Goal: Information Seeking & Learning: Learn about a topic

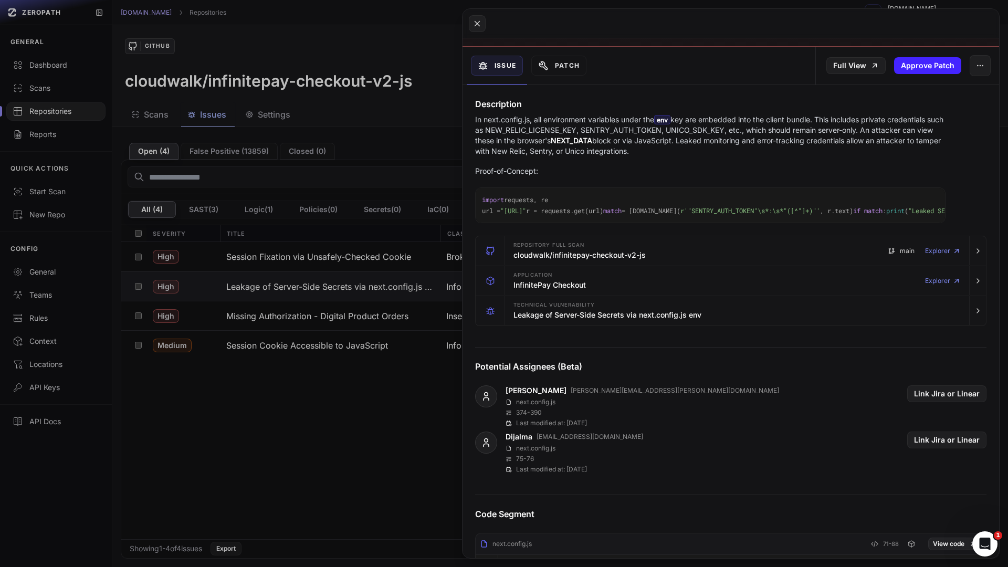
scroll to position [100, 0]
click at [234, 9] on button at bounding box center [504, 283] width 1008 height 567
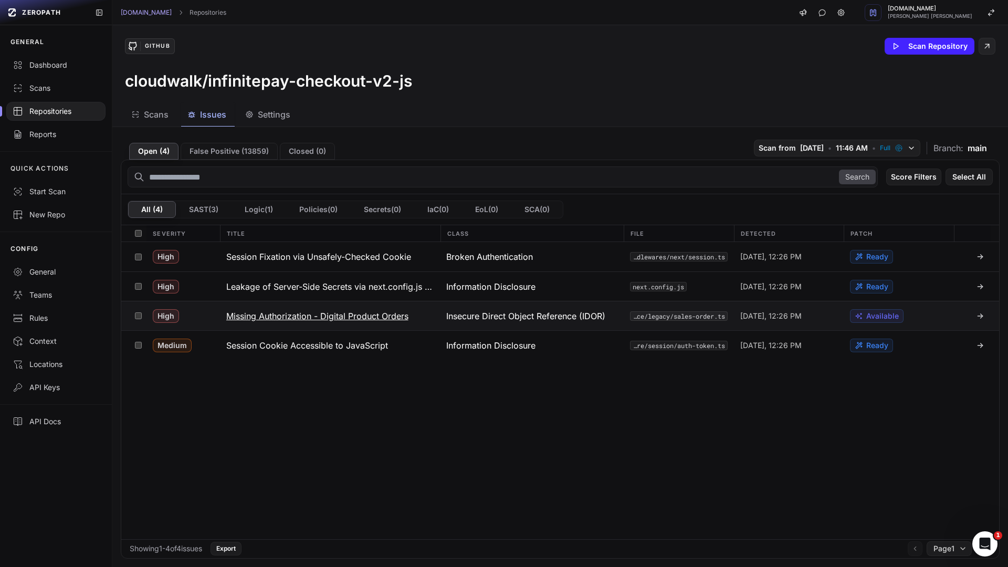
click at [309, 315] on h3 "Missing Authorization - Digital Product Orders" at bounding box center [317, 316] width 182 height 13
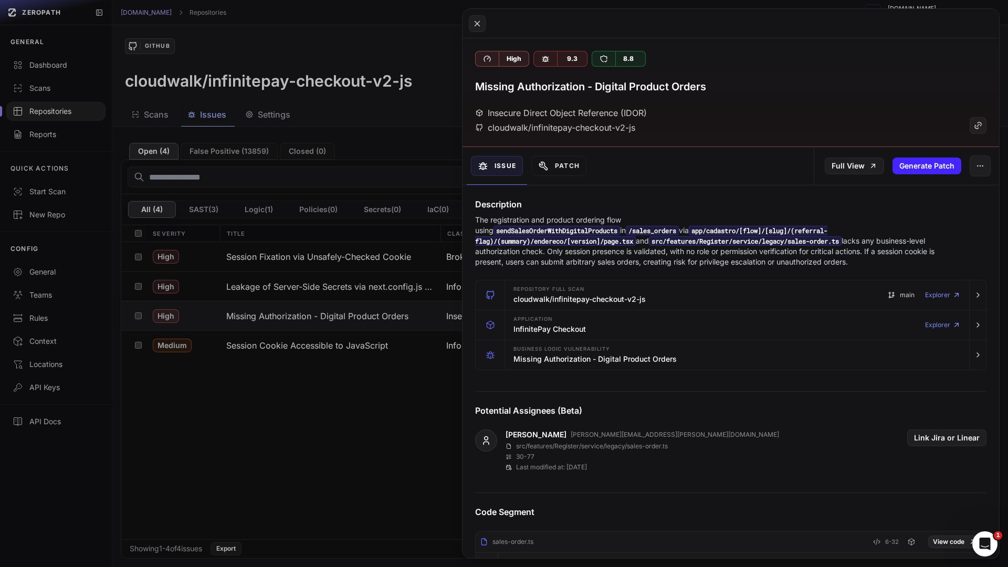
click at [367, 420] on button at bounding box center [504, 283] width 1008 height 567
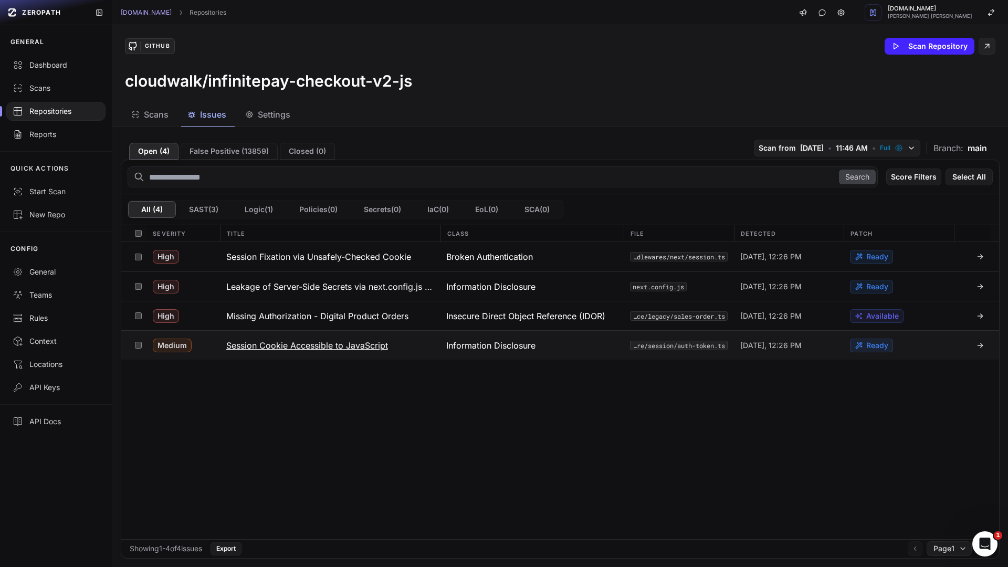
click at [322, 346] on h3 "Session Cookie Accessible to JavaScript" at bounding box center [307, 345] width 162 height 13
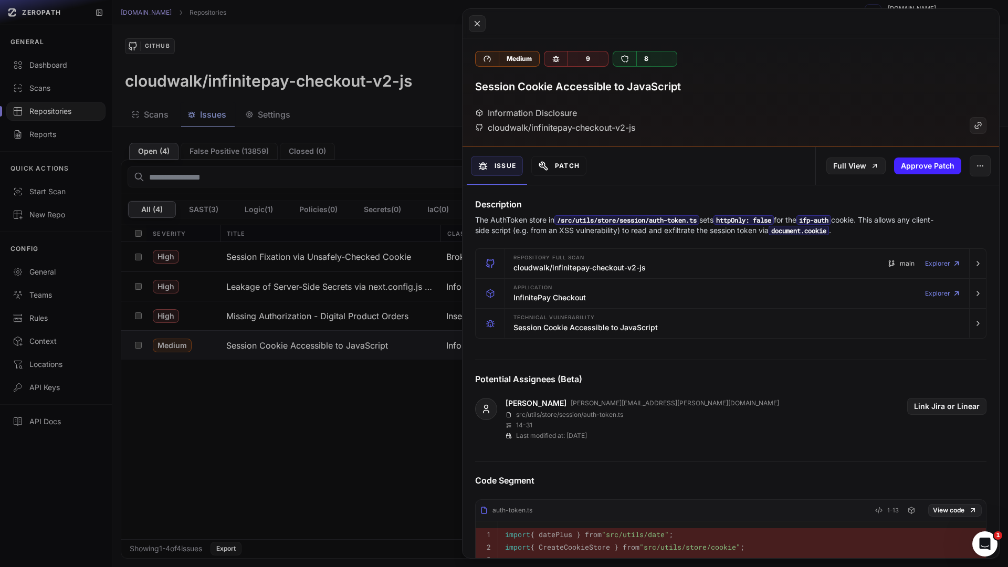
click at [549, 167] on button "Patch" at bounding box center [558, 166] width 55 height 20
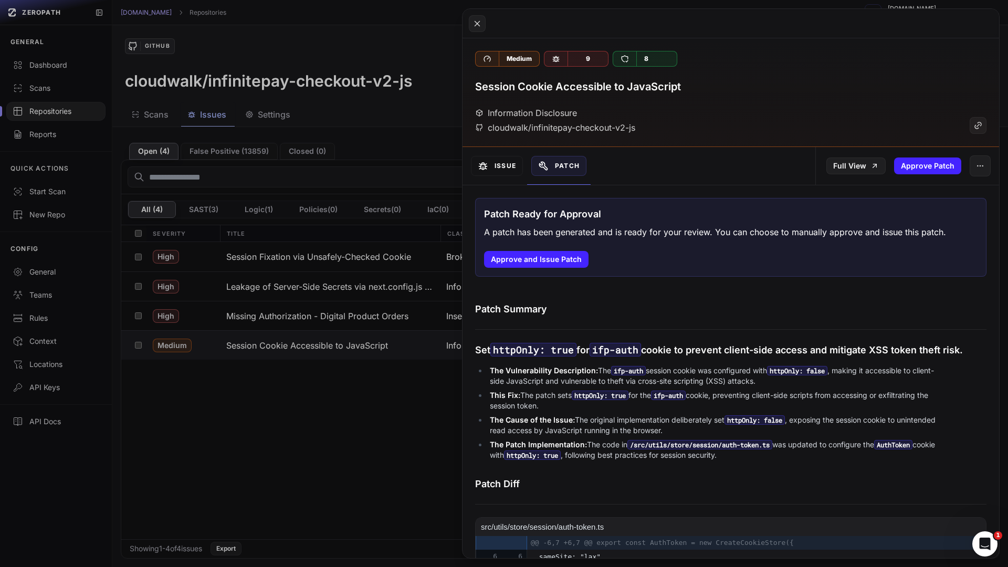
click at [490, 167] on button "Issue" at bounding box center [497, 166] width 52 height 20
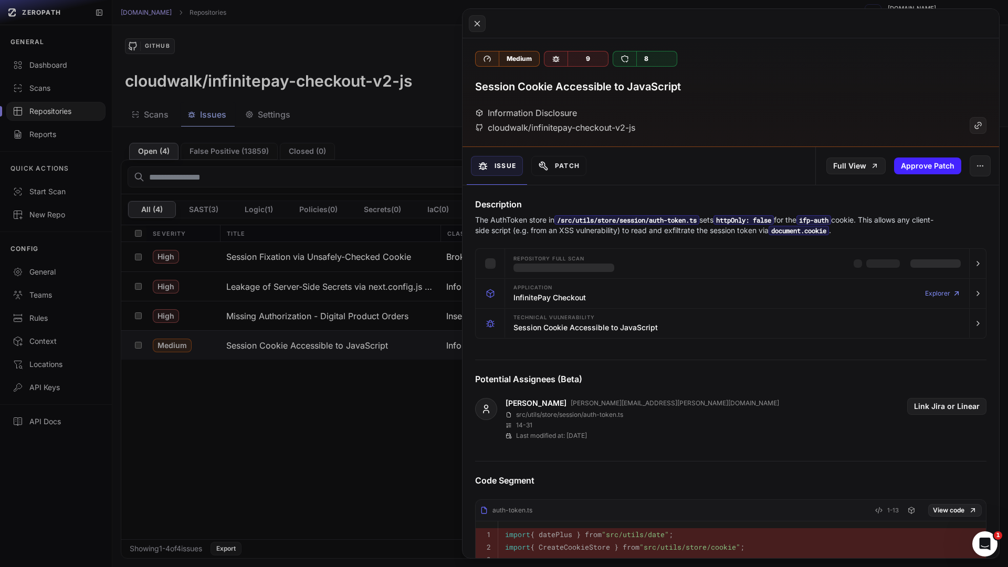
click at [393, 428] on button at bounding box center [504, 283] width 1008 height 567
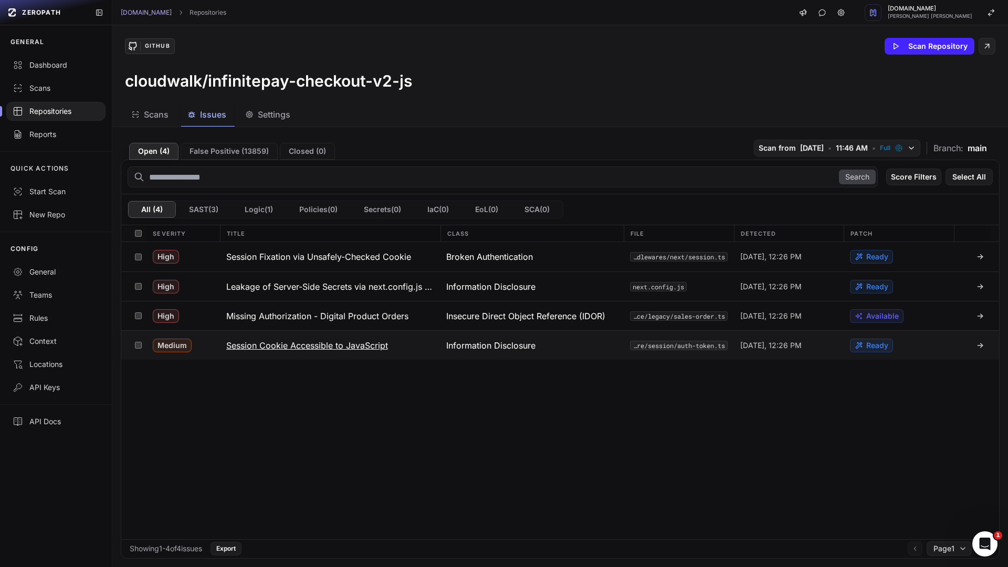
click at [357, 345] on h3 "Session Cookie Accessible to JavaScript" at bounding box center [307, 345] width 162 height 13
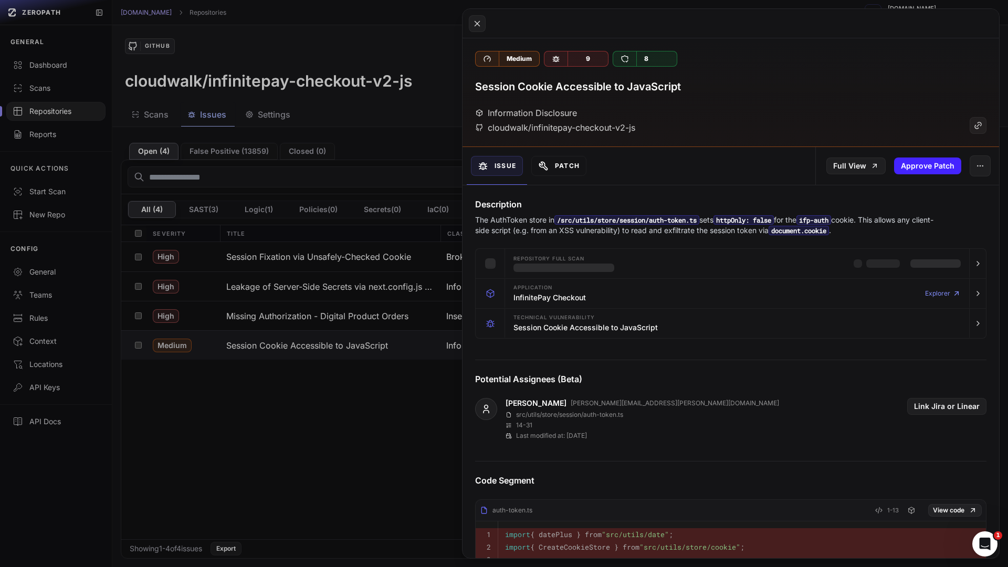
click at [566, 164] on button "Patch" at bounding box center [558, 166] width 55 height 20
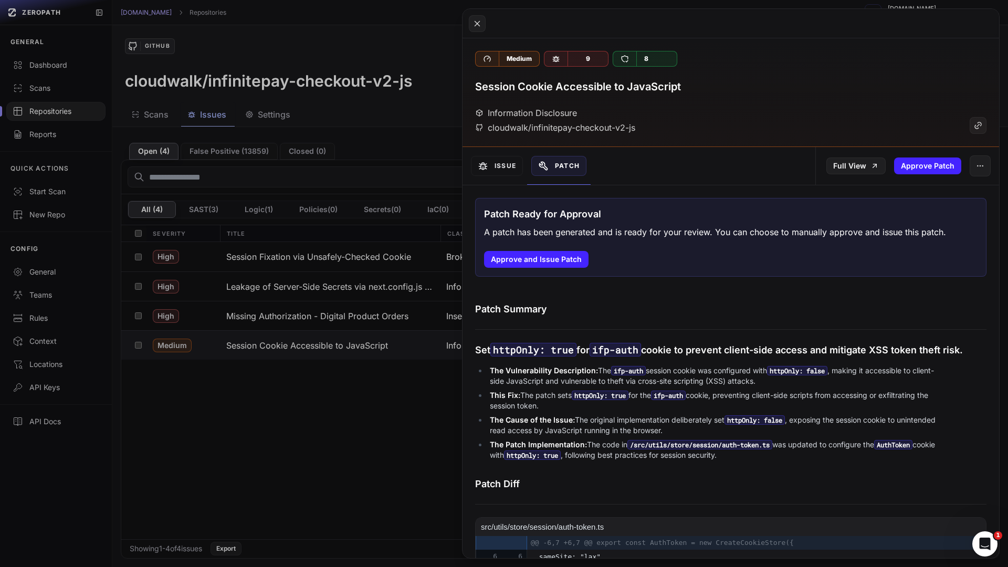
scroll to position [112, 0]
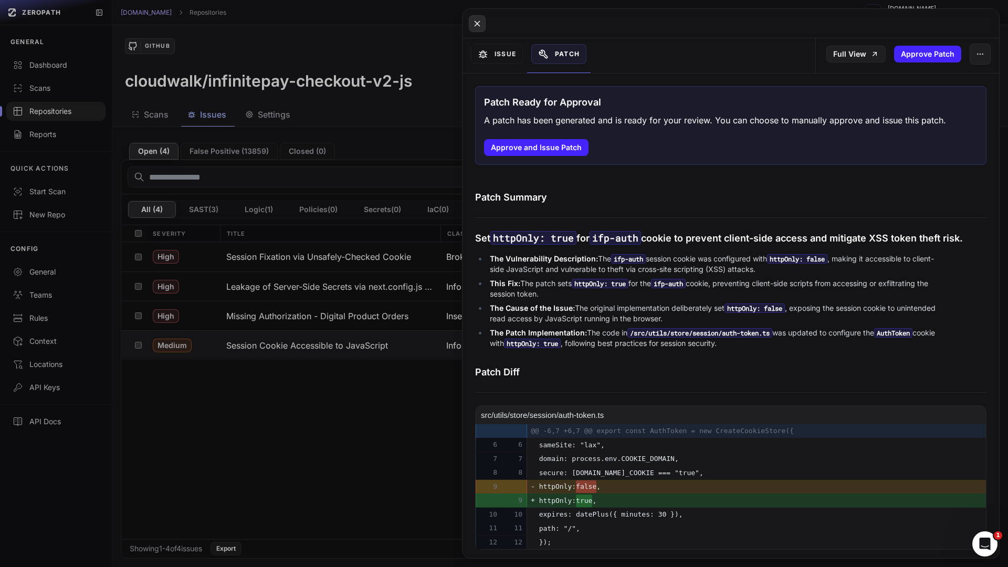
click at [481, 20] on icon at bounding box center [476, 23] width 9 height 13
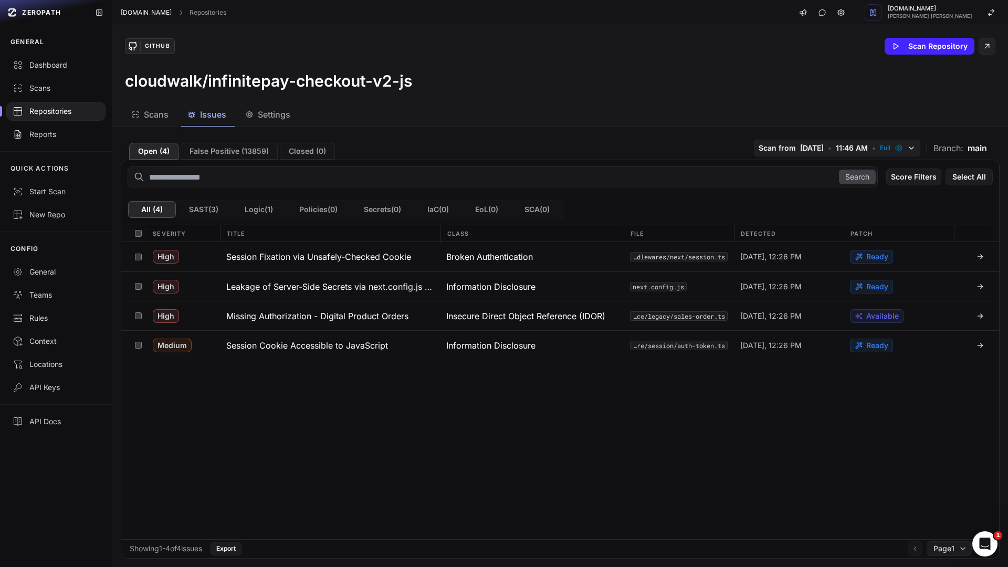
click at [150, 14] on link "[DOMAIN_NAME]" at bounding box center [146, 12] width 51 height 8
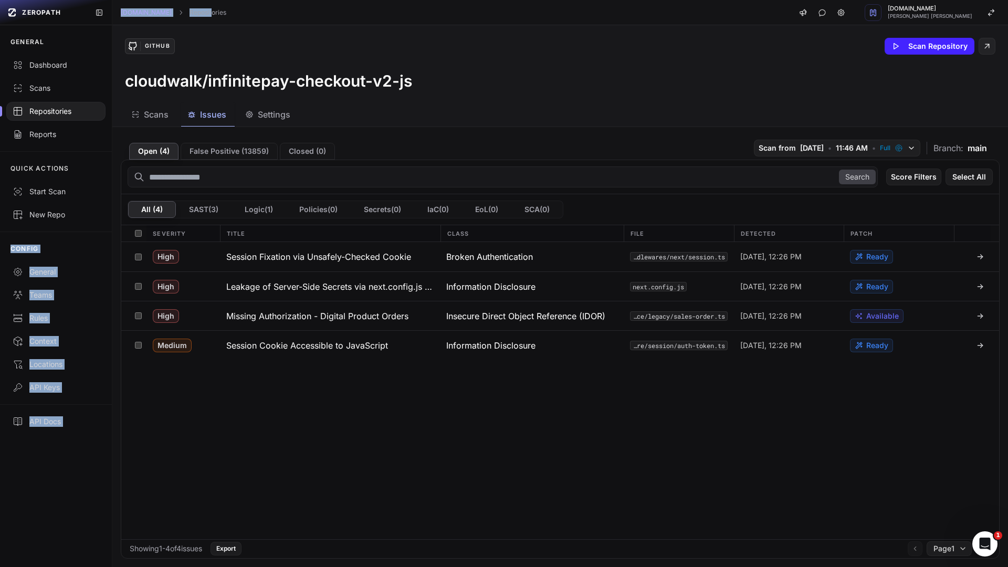
drag, startPoint x: 200, startPoint y: 12, endPoint x: 90, endPoint y: 244, distance: 256.8
click at [200, 12] on link "Repositories" at bounding box center [207, 12] width 37 height 8
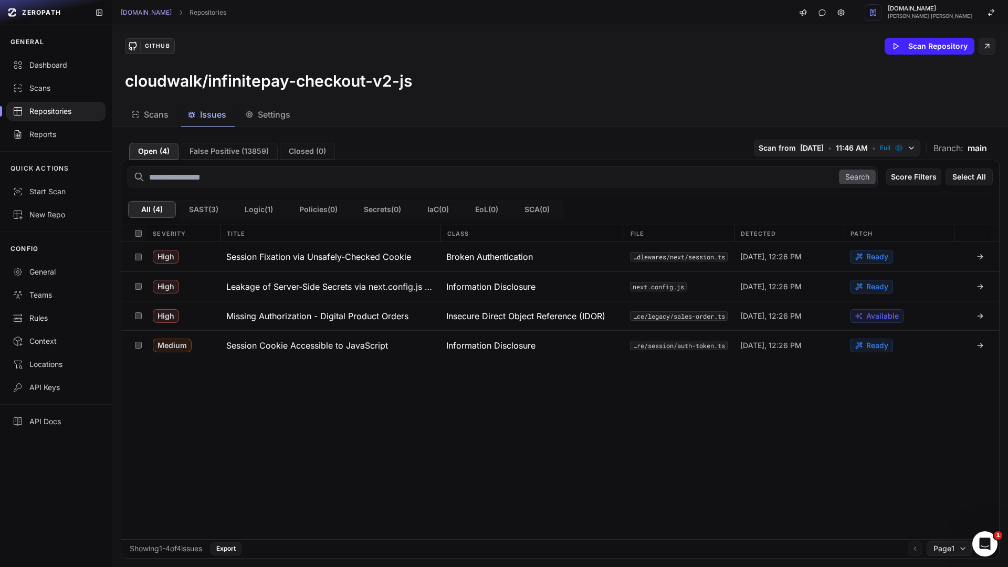
click at [197, 17] on div "[DOMAIN_NAME] Repositories [DOMAIN_NAME] [PERSON_NAME] [PERSON_NAME]" at bounding box center [559, 12] width 895 height 25
click at [48, 108] on div "Repositories" at bounding box center [56, 111] width 87 height 10
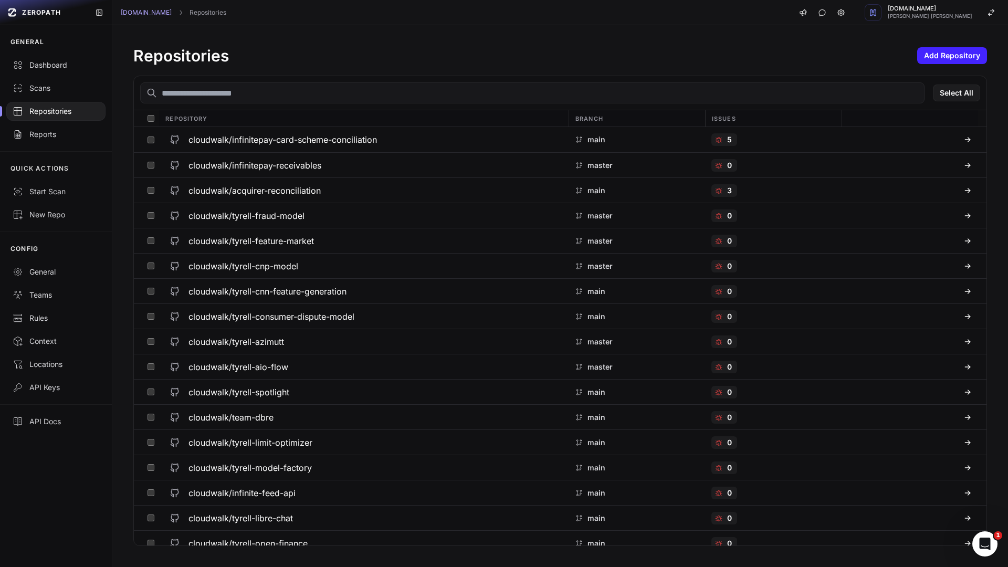
click at [255, 114] on div "Repository" at bounding box center [363, 118] width 409 height 16
click at [250, 90] on input "text" at bounding box center [532, 92] width 784 height 21
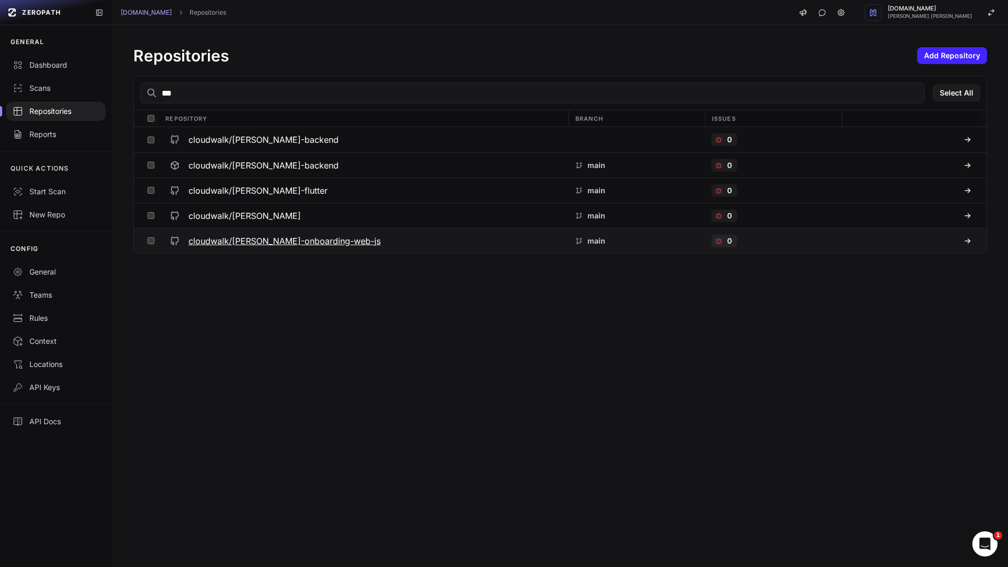
type input "***"
click at [269, 239] on h3 "cloudwalk/[PERSON_NAME]-onboarding-web-js" at bounding box center [284, 241] width 192 height 13
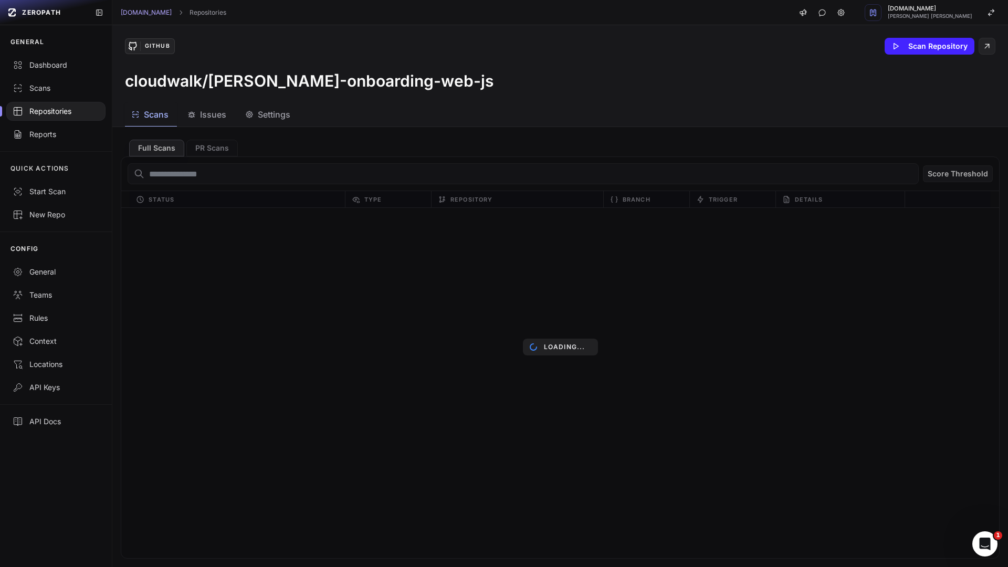
click at [66, 114] on div "Repositories" at bounding box center [56, 111] width 87 height 10
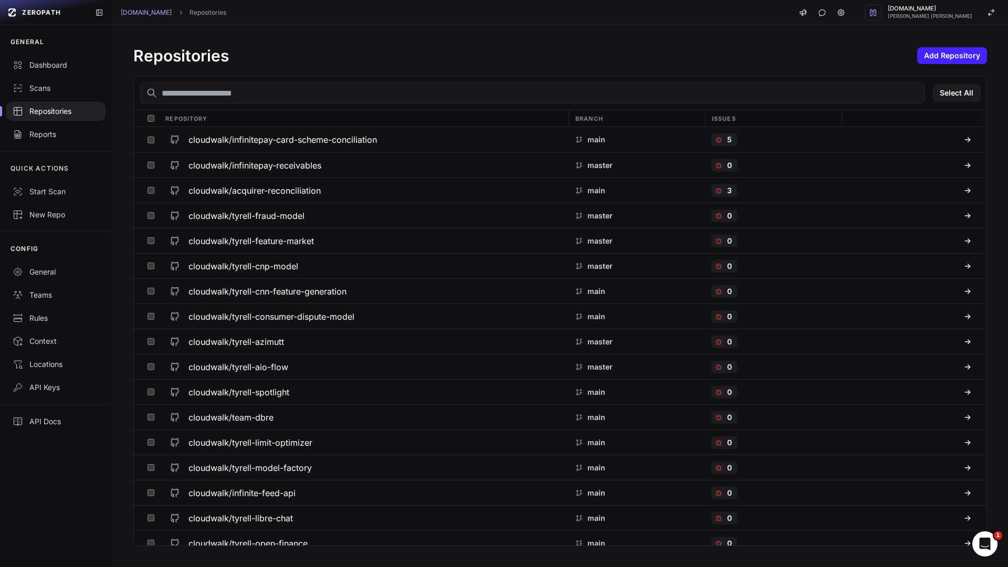
click at [46, 110] on div "Repositories" at bounding box center [56, 111] width 87 height 10
click at [223, 89] on input "text" at bounding box center [532, 92] width 784 height 21
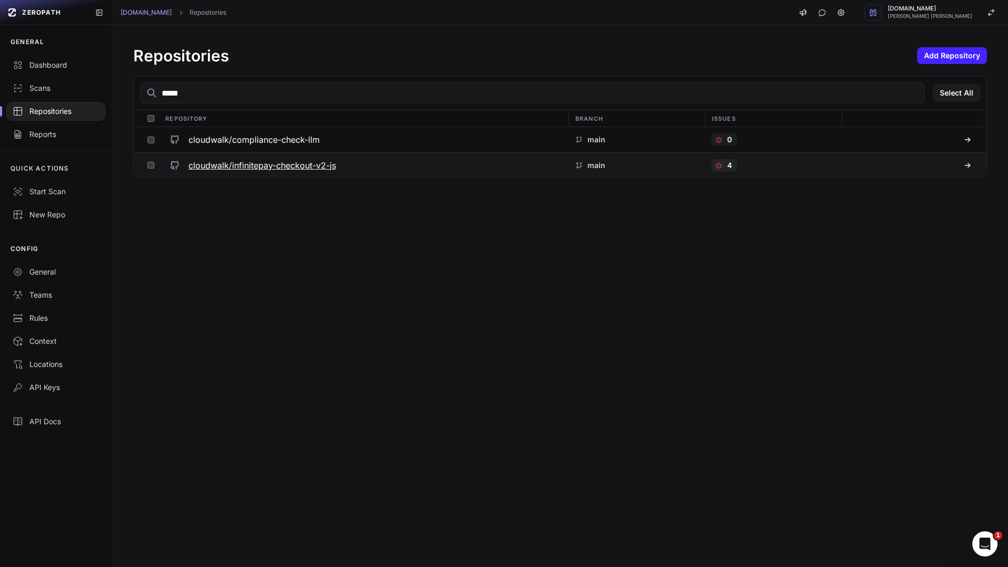
type input "*****"
click at [260, 168] on h3 "cloudwalk/infinitepay-checkout-v2-js" at bounding box center [261, 165] width 147 height 13
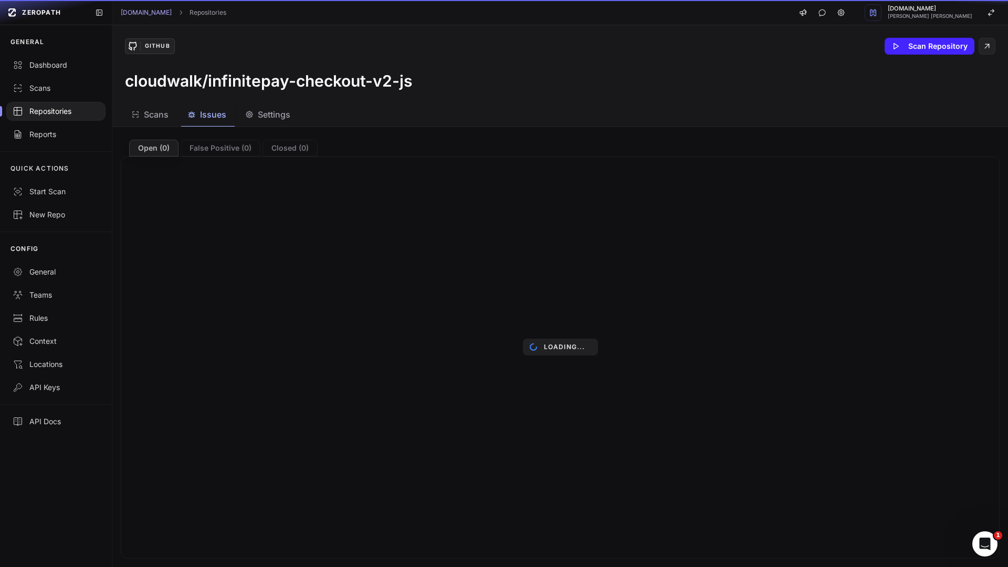
click at [214, 117] on span "Issues" at bounding box center [213, 114] width 26 height 13
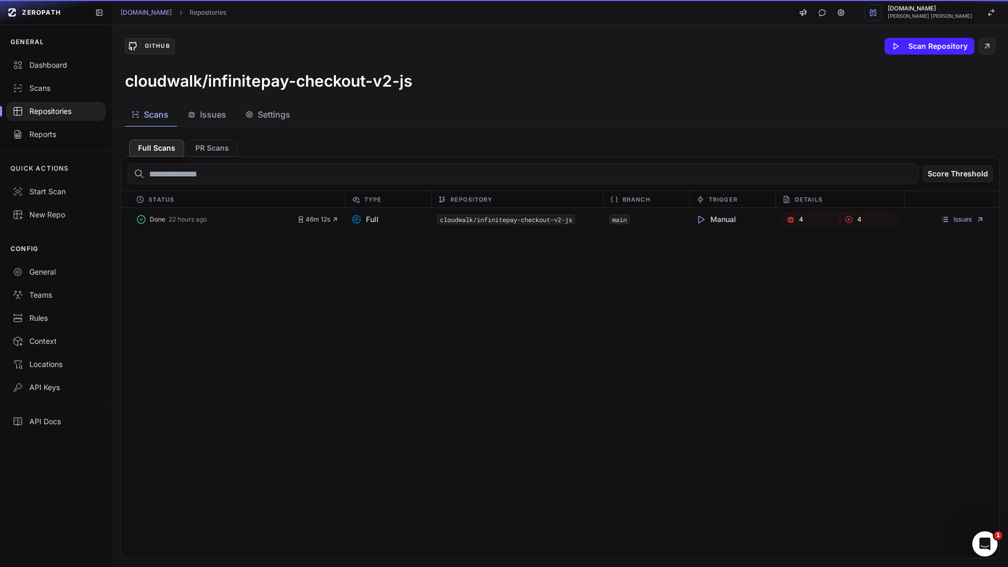
click at [155, 118] on span "Scans" at bounding box center [156, 114] width 25 height 13
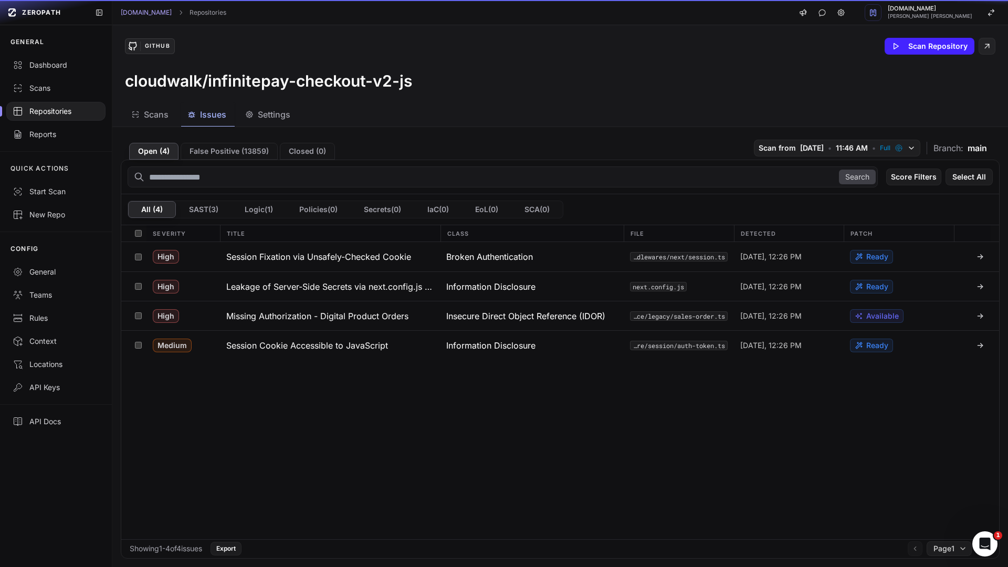
click at [214, 117] on span "Issues" at bounding box center [213, 114] width 26 height 13
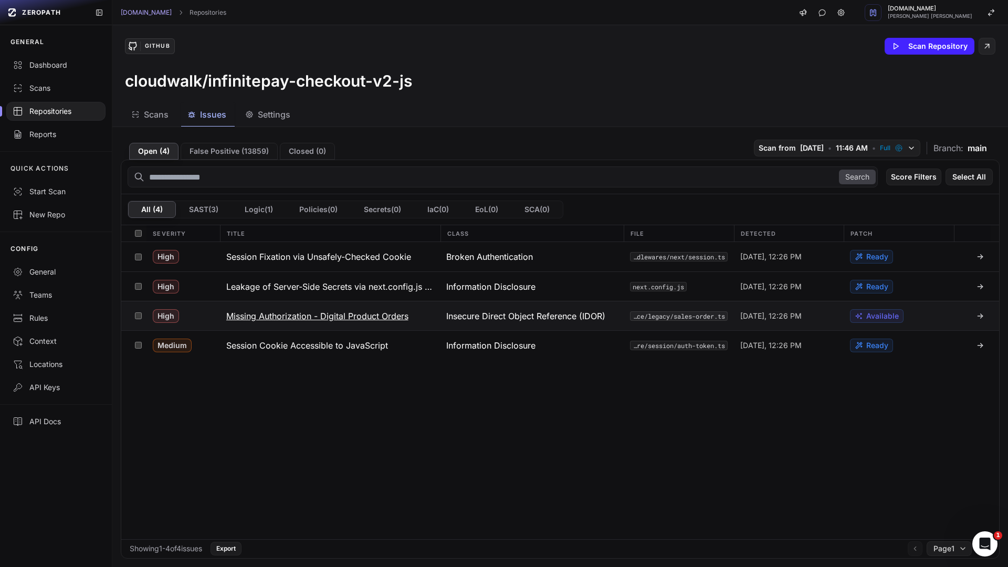
click at [275, 319] on h3 "Missing Authorization - Digital Product Orders" at bounding box center [317, 316] width 182 height 13
click at [351, 314] on h3 "Missing Authorization - Digital Product Orders" at bounding box center [317, 316] width 182 height 13
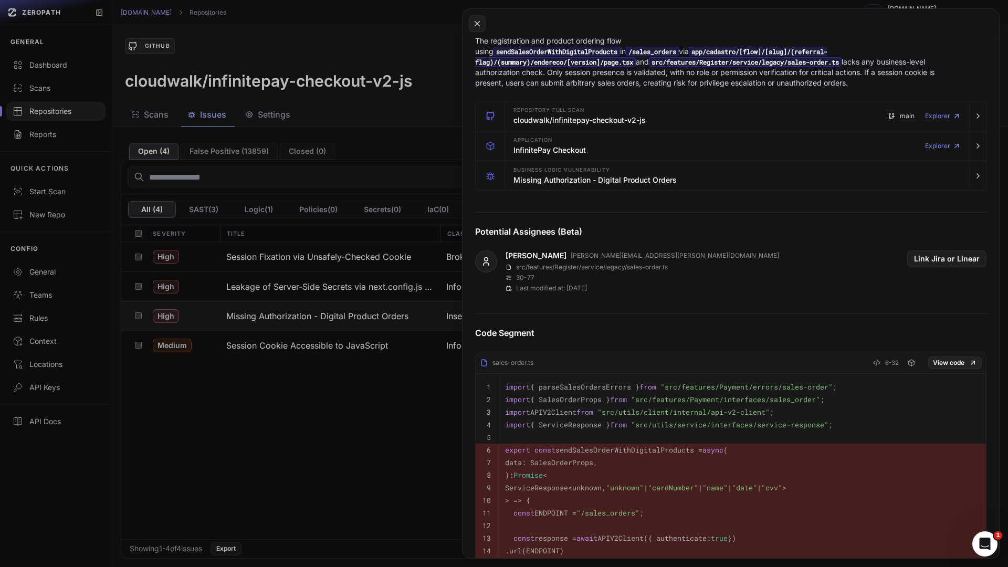
scroll to position [8, 0]
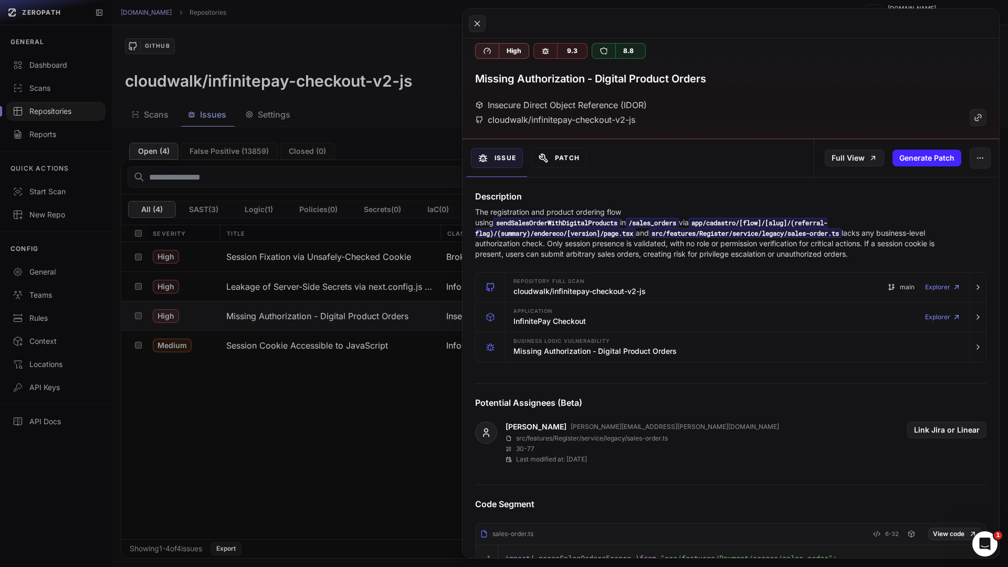
click at [552, 161] on button "Patch" at bounding box center [558, 158] width 55 height 20
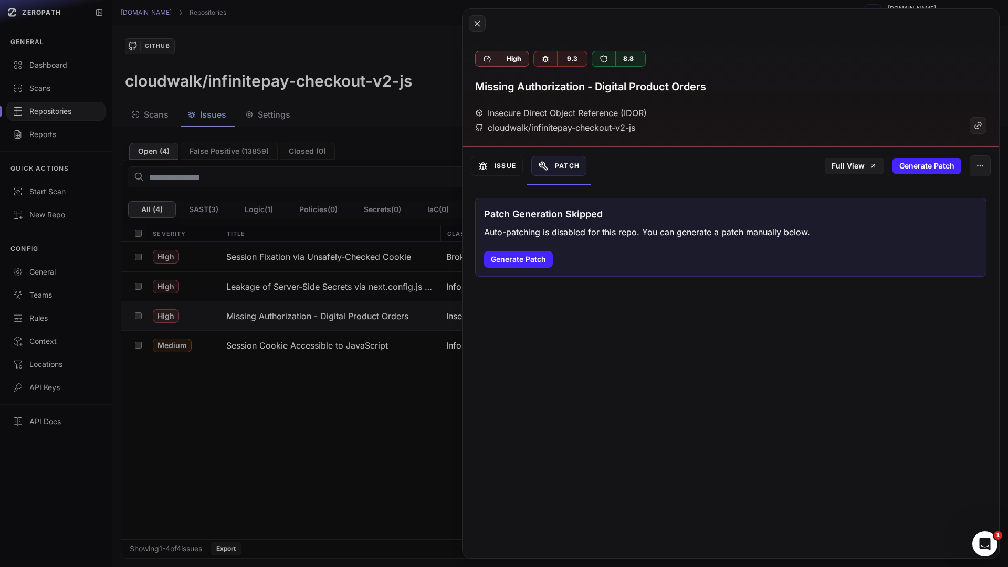
click at [512, 170] on button "Issue" at bounding box center [497, 166] width 52 height 20
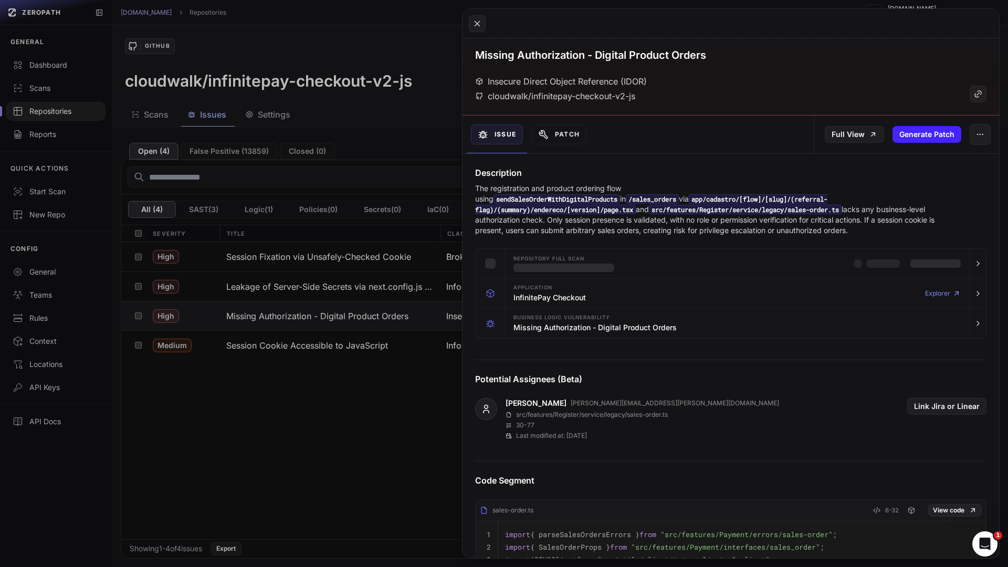
scroll to position [49, 0]
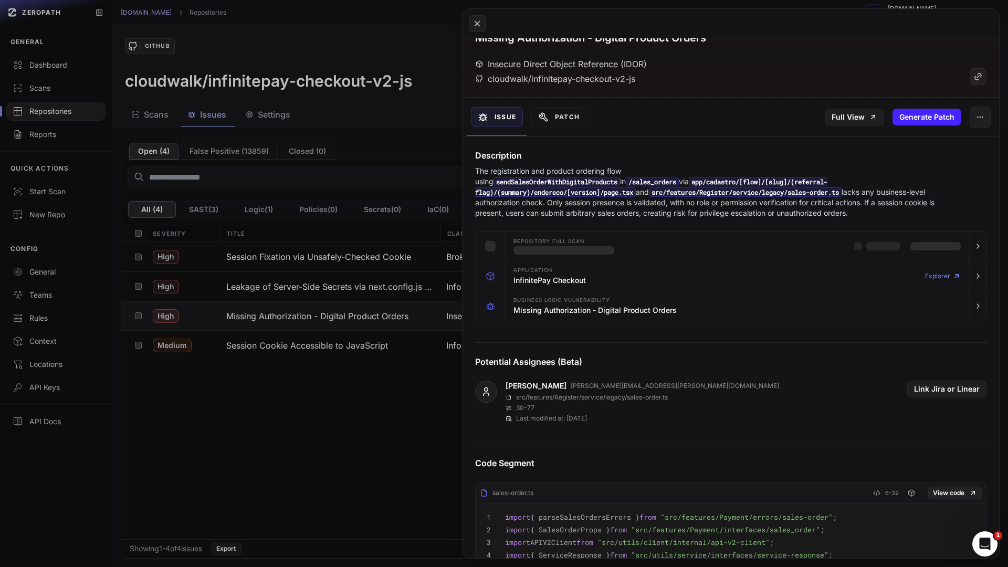
drag, startPoint x: 722, startPoint y: 211, endPoint x: 468, endPoint y: 165, distance: 258.2
click at [468, 165] on div "Description The registration and product ordering flow using sendSalesOrderWith…" at bounding box center [730, 183] width 536 height 69
copy p "The registration and product ordering flow using sendSalesOrderWithDigitalProdu…"
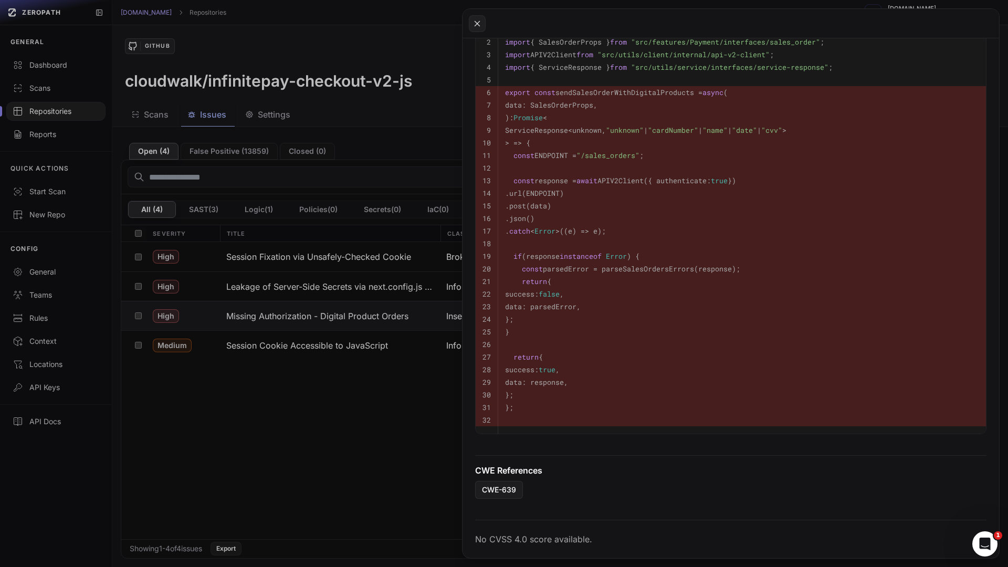
scroll to position [0, 0]
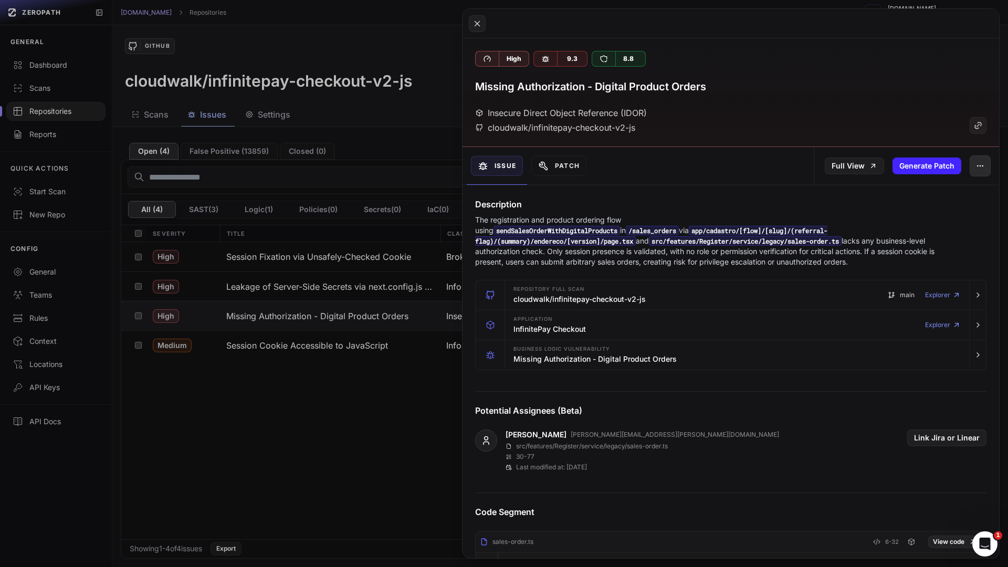
click at [981, 168] on icon "button" at bounding box center [980, 166] width 8 height 8
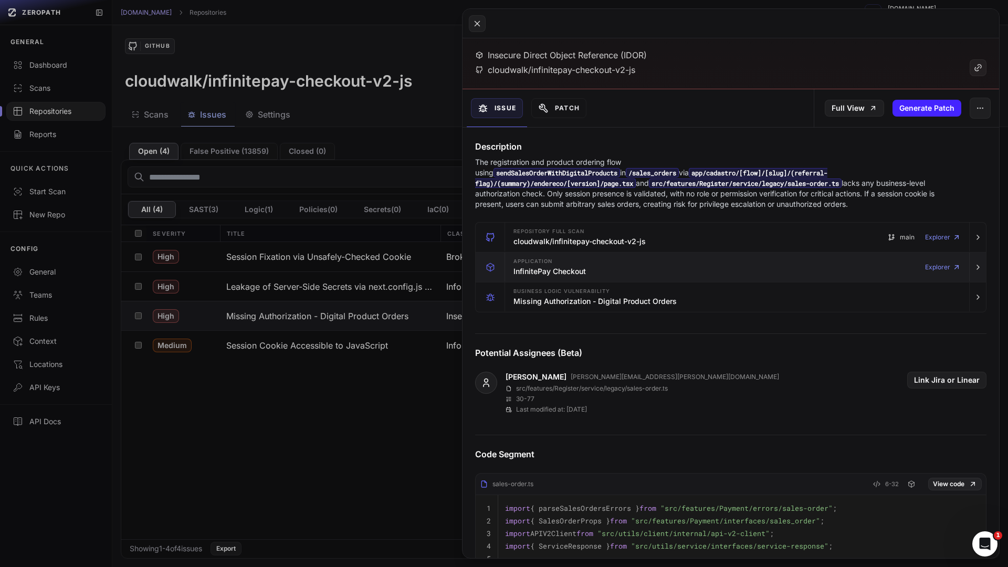
scroll to position [70, 0]
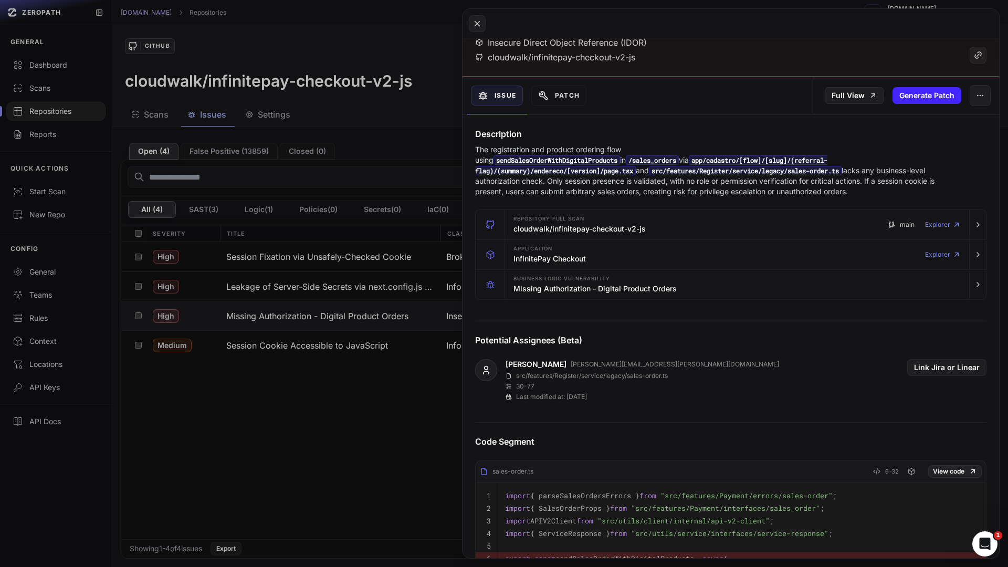
click at [606, 311] on div "Description The registration and product ordering flow using sendSalesOrderWith…" at bounding box center [730, 569] width 536 height 909
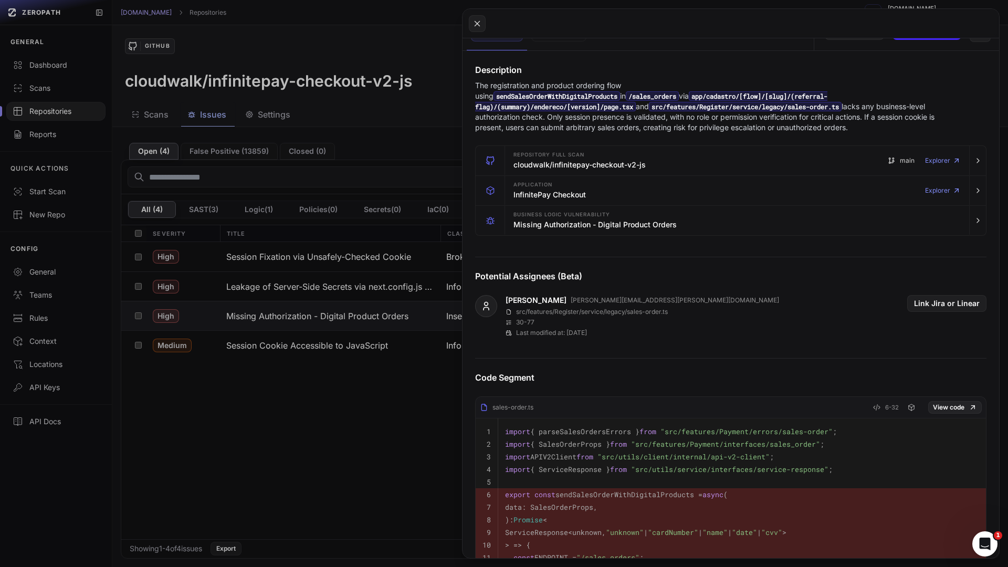
scroll to position [0, 0]
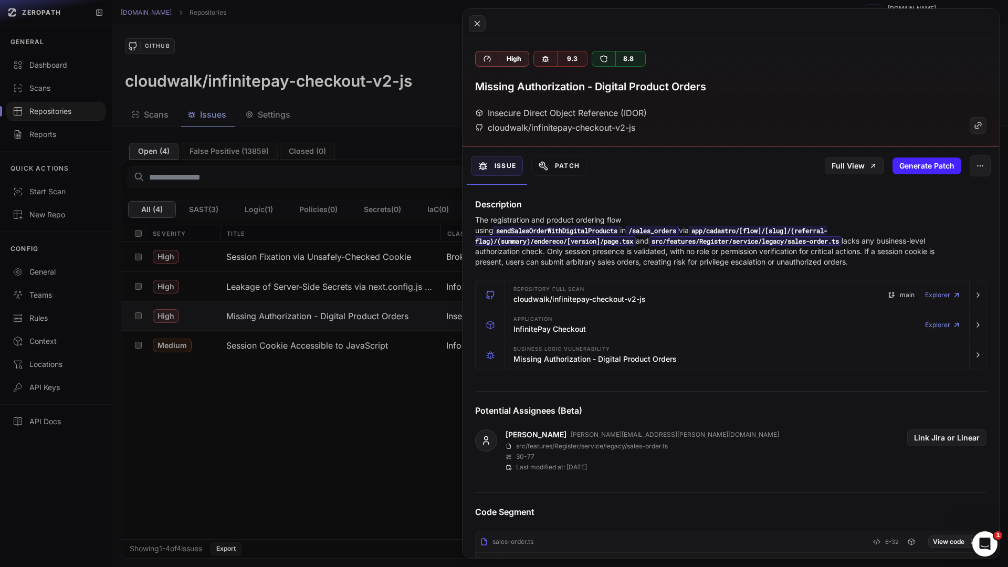
click at [619, 175] on div "Issue Patch" at bounding box center [596, 166] width 268 height 38
click at [302, 436] on button at bounding box center [504, 283] width 1008 height 567
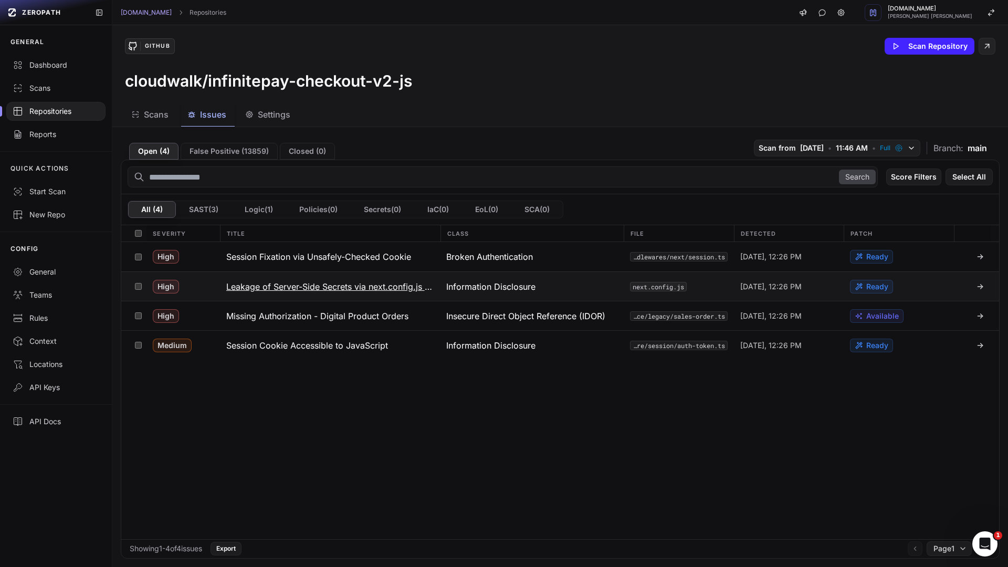
click at [285, 287] on h3 "Leakage of Server-Side Secrets via next.config.js env" at bounding box center [330, 286] width 208 height 13
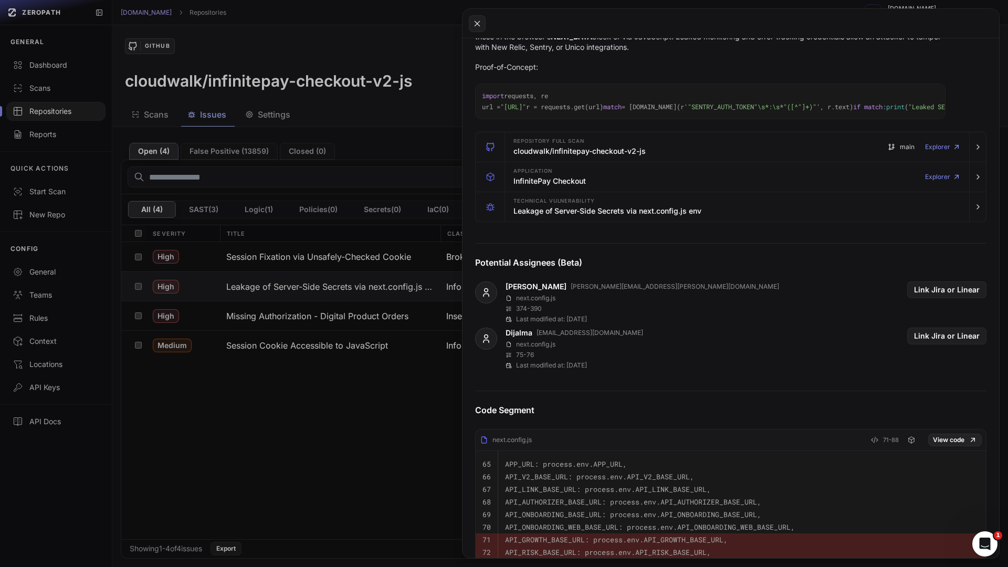
scroll to position [377, 0]
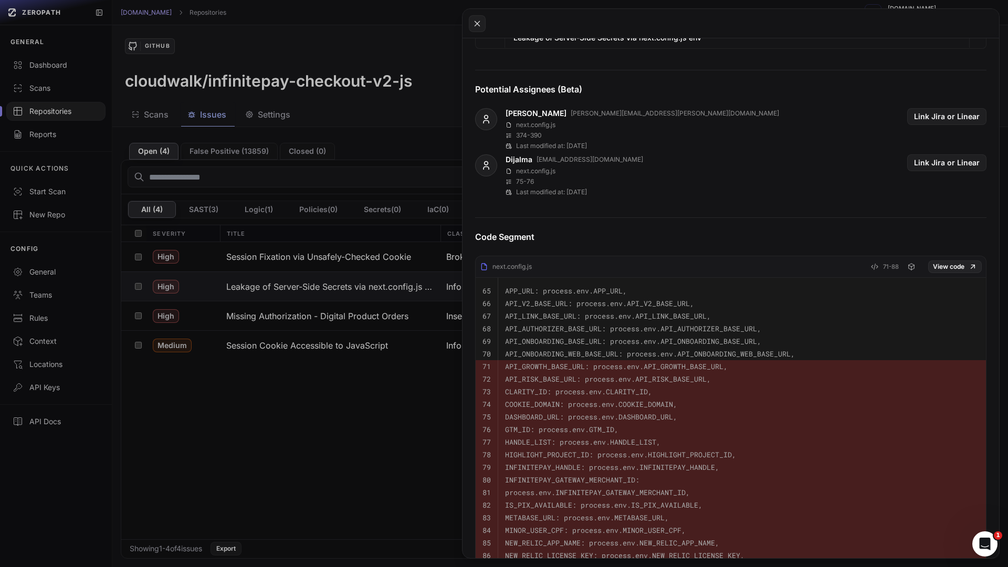
click at [360, 421] on button at bounding box center [504, 283] width 1008 height 567
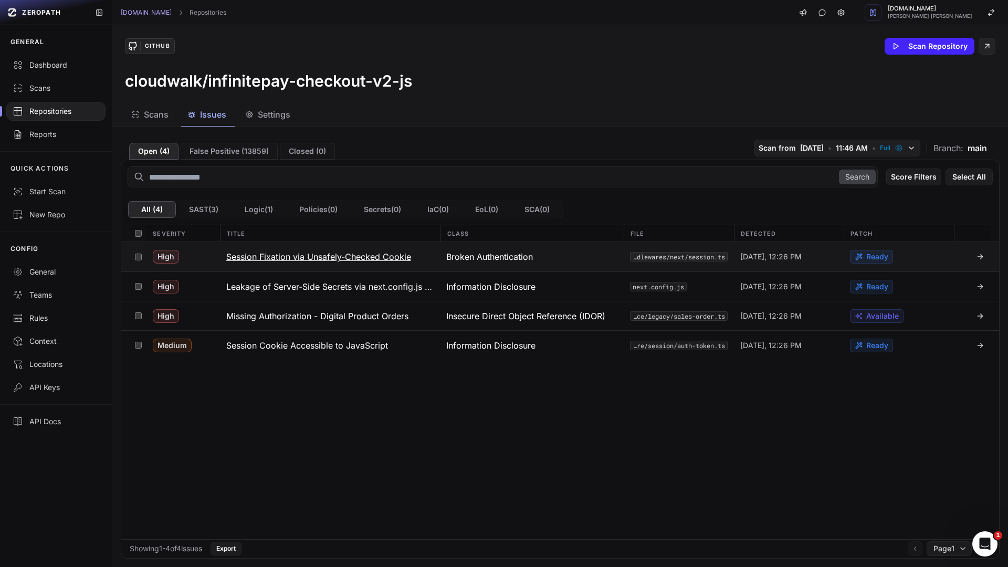
click at [341, 259] on h3 "Session Fixation via Unsafely-Checked Cookie" at bounding box center [318, 256] width 185 height 13
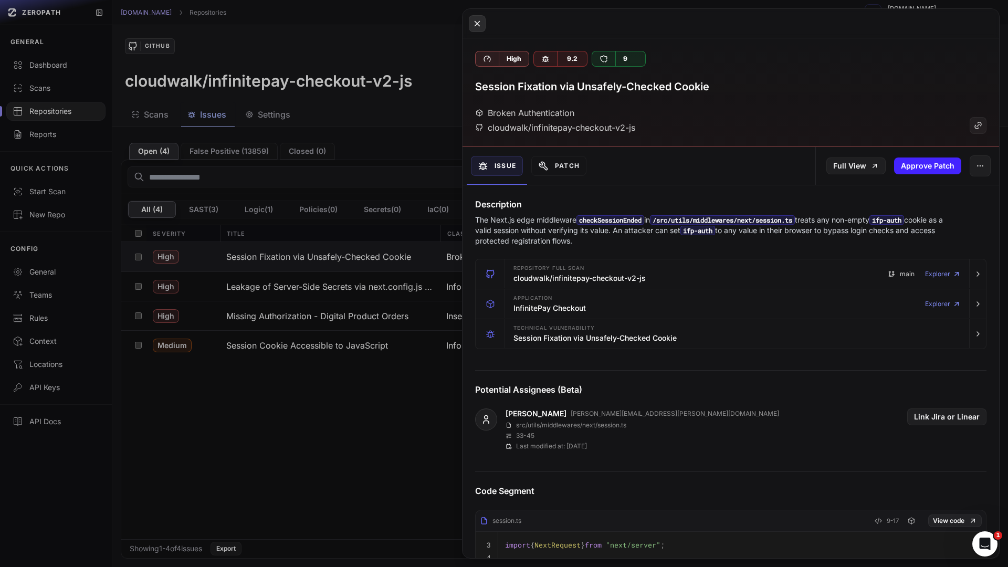
click at [471, 22] on button at bounding box center [477, 23] width 17 height 17
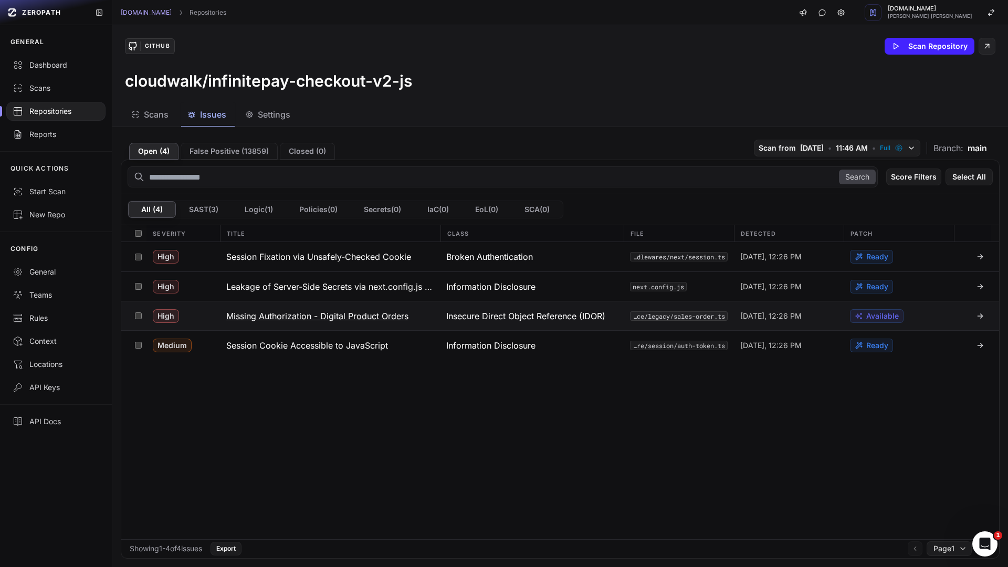
click at [324, 312] on h3 "Missing Authorization - Digital Product Orders" at bounding box center [317, 316] width 182 height 13
